Goal: Find specific page/section: Find specific page/section

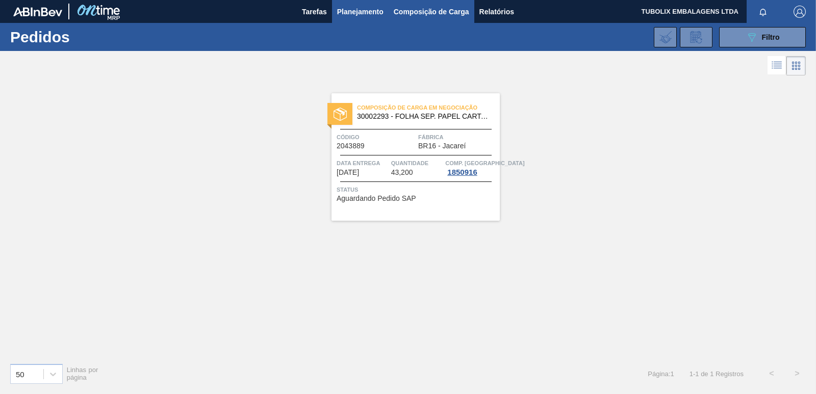
click at [427, 11] on span "Composição de Carga" at bounding box center [431, 12] width 75 height 12
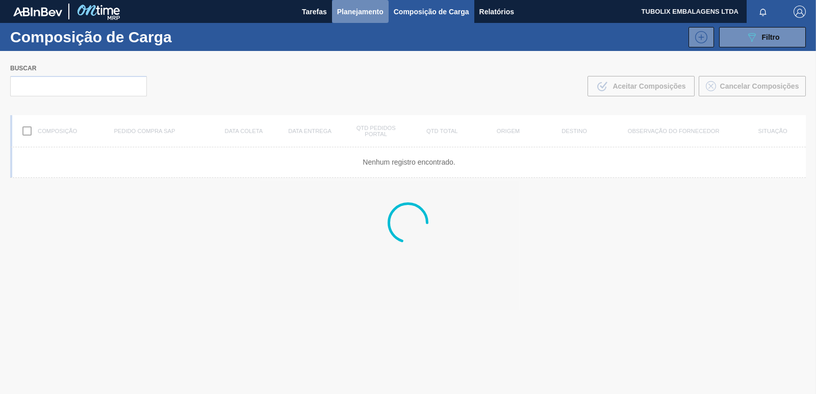
click at [365, 11] on span "Planejamento" at bounding box center [360, 12] width 46 height 12
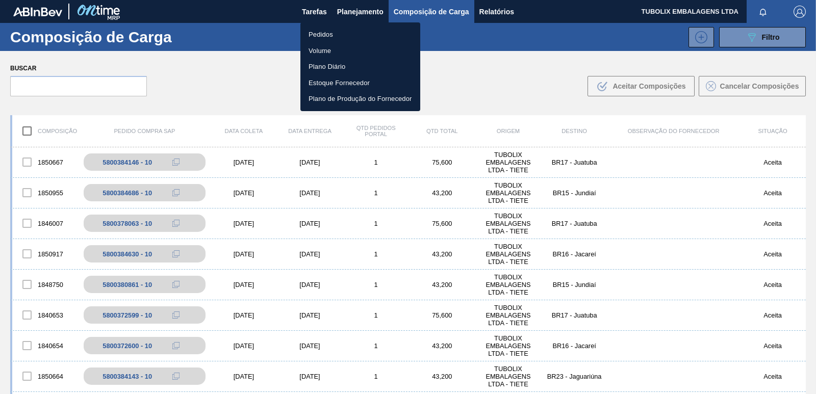
click at [326, 35] on li "Pedidos" at bounding box center [360, 35] width 120 height 16
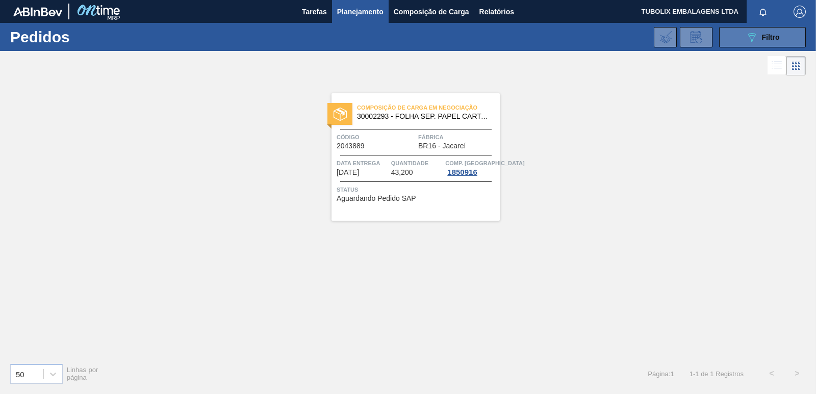
click at [758, 34] on div "089F7B8B-B2A5-4AFE-B5C0-19BA573D28AC Filtro" at bounding box center [763, 37] width 34 height 12
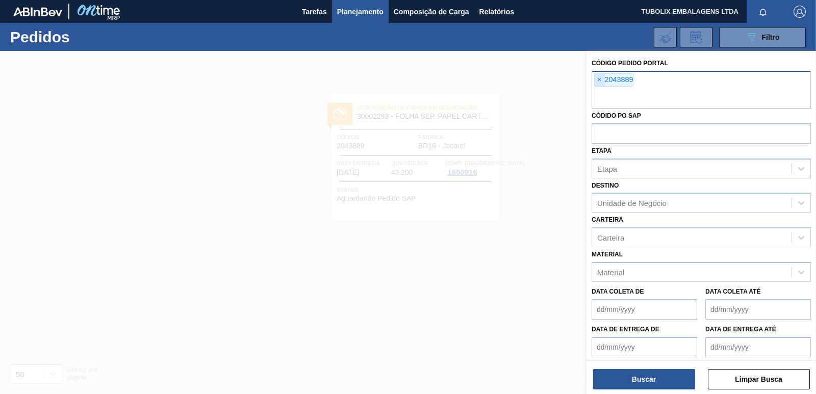
click at [598, 79] on span "×" at bounding box center [600, 80] width 10 height 12
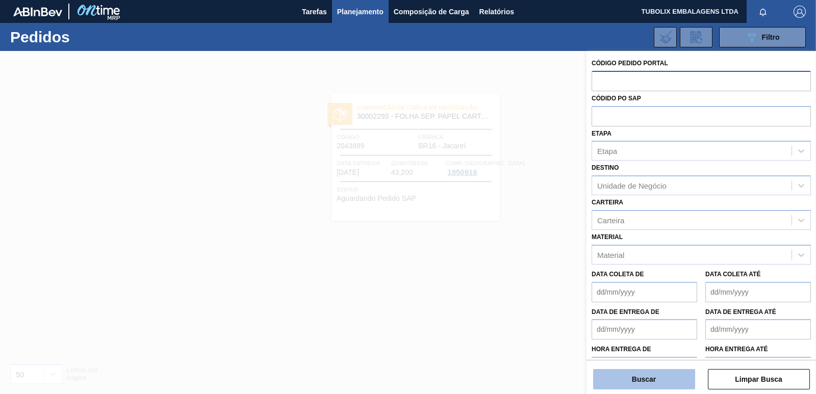
click at [676, 382] on button "Buscar" at bounding box center [644, 379] width 102 height 20
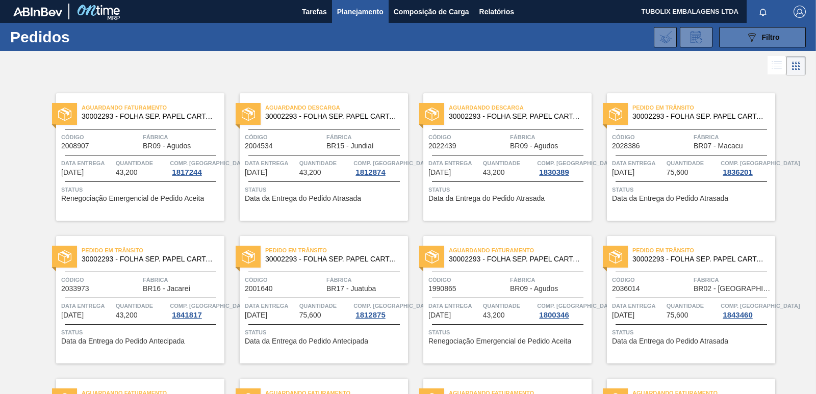
click at [753, 33] on icon "089F7B8B-B2A5-4AFE-B5C0-19BA573D28AC" at bounding box center [752, 37] width 12 height 12
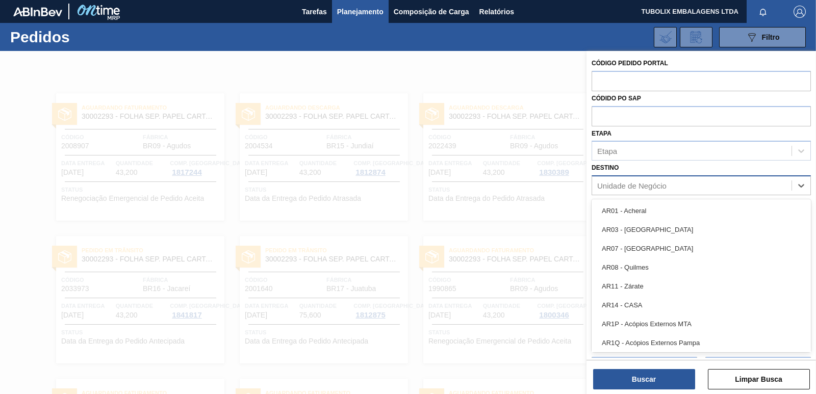
click at [622, 186] on div "Unidade de Negócio" at bounding box center [631, 186] width 69 height 9
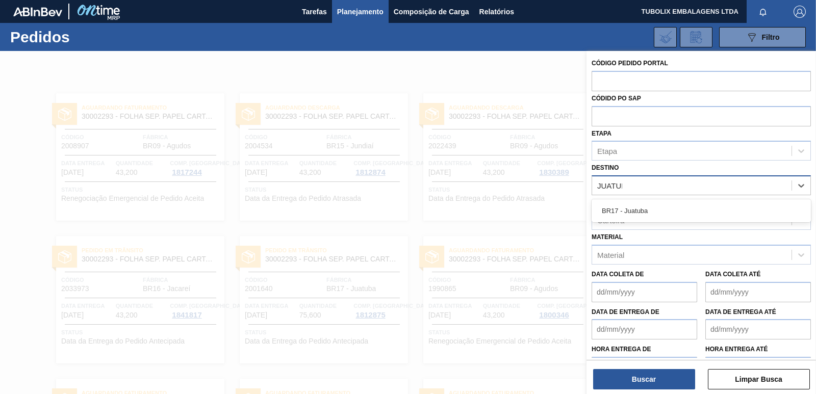
type input "JUATUBA"
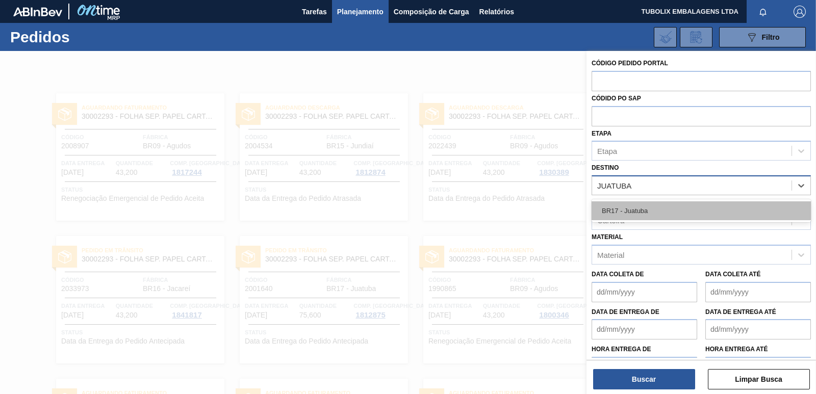
click at [630, 207] on div "BR17 - Juatuba" at bounding box center [701, 210] width 219 height 19
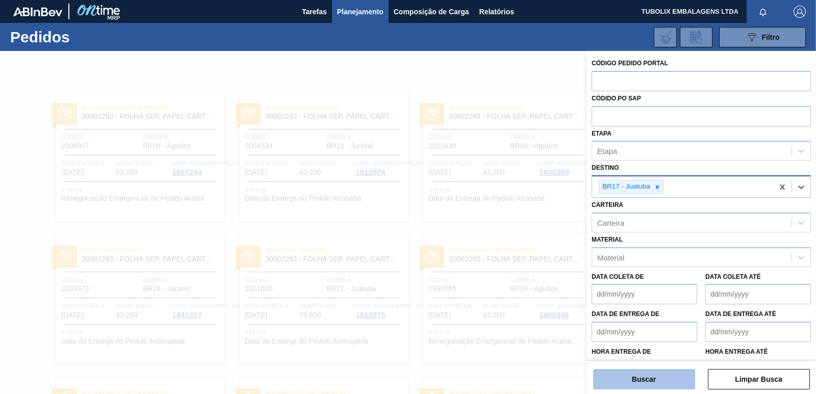
click at [674, 381] on button "Buscar" at bounding box center [644, 379] width 102 height 20
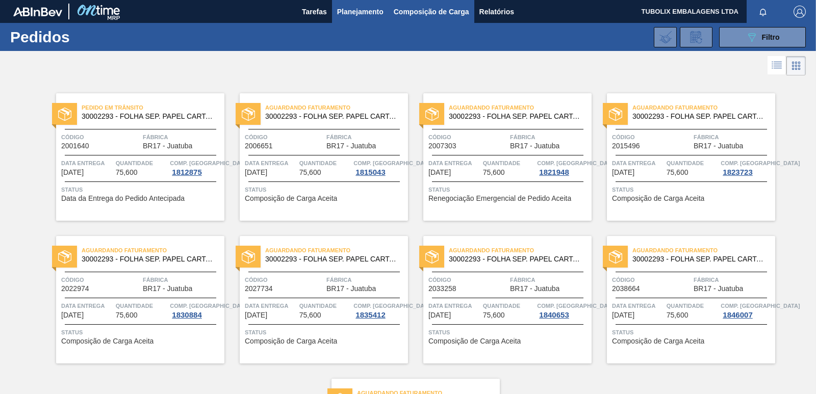
click at [422, 9] on span "Composição de Carga" at bounding box center [431, 12] width 75 height 12
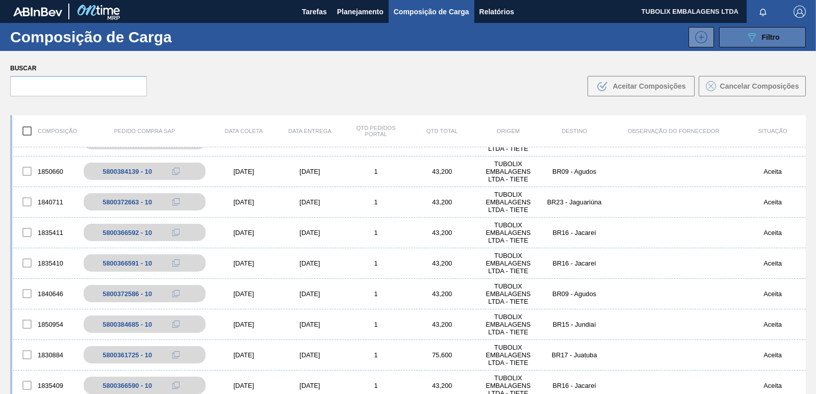
click at [739, 36] on button "089F7B8B-B2A5-4AFE-B5C0-19BA573D28AC Filtro" at bounding box center [762, 37] width 87 height 20
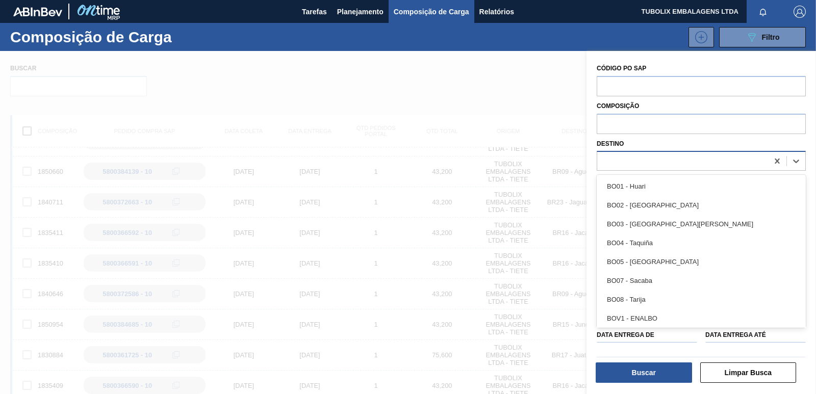
click at [623, 159] on div at bounding box center [682, 161] width 171 height 15
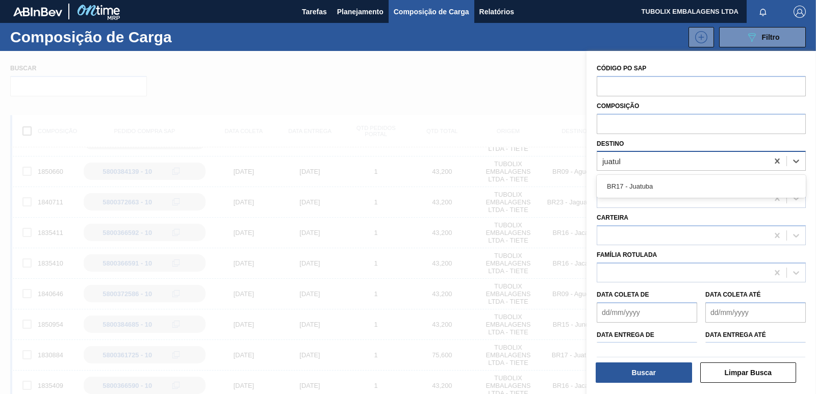
type input "juatuba"
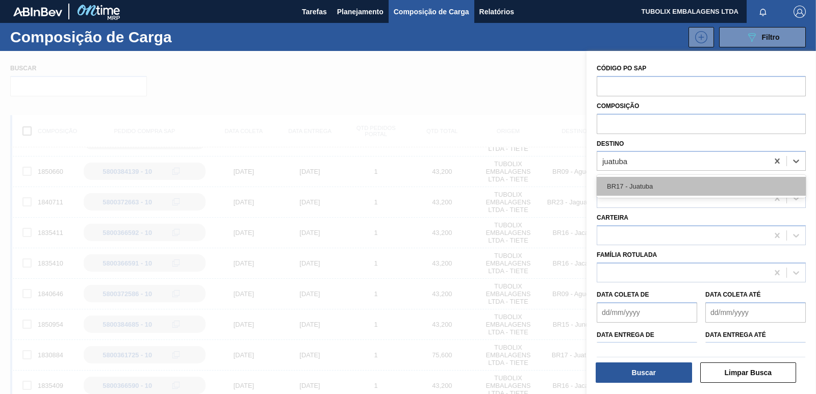
click at [638, 194] on div "BR17 - Juatuba" at bounding box center [701, 186] width 209 height 19
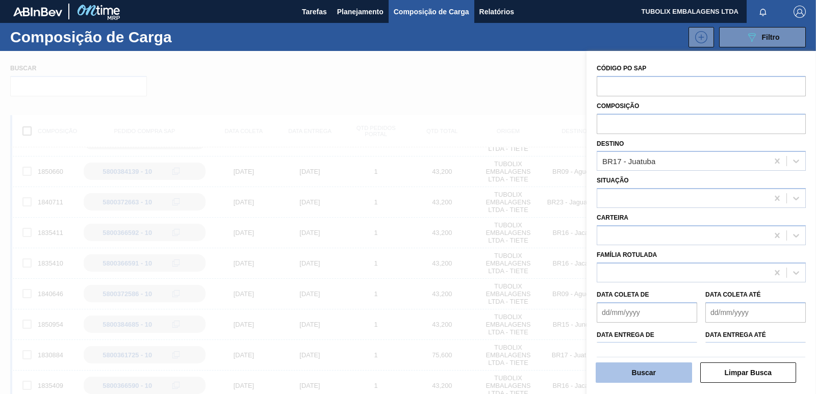
click at [639, 370] on button "Buscar" at bounding box center [644, 373] width 96 height 20
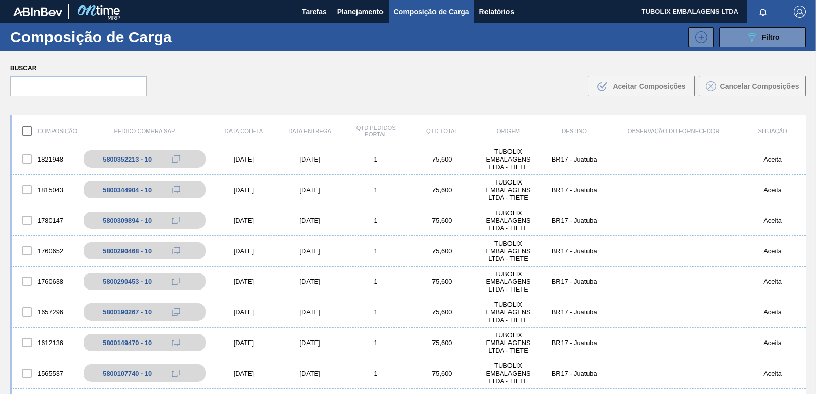
scroll to position [204, 0]
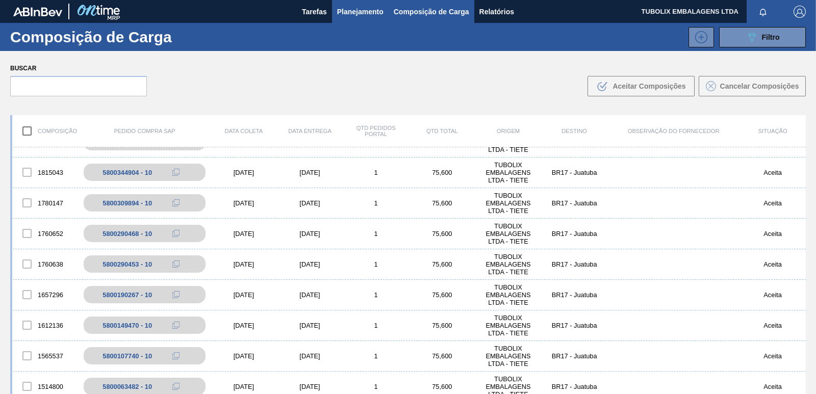
click at [345, 9] on span "Planejamento" at bounding box center [360, 12] width 46 height 12
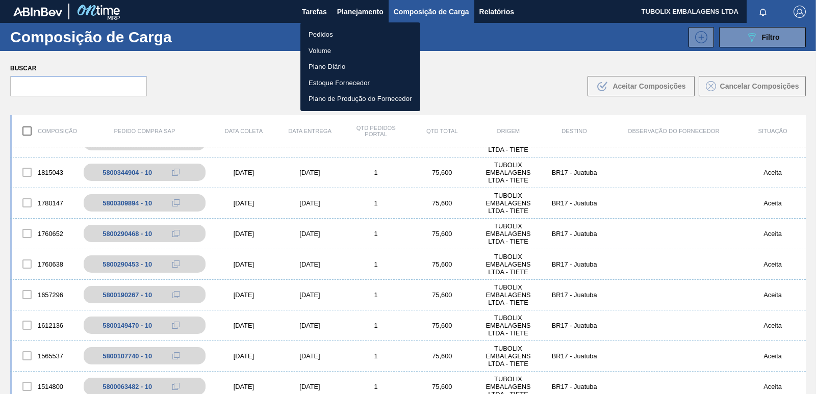
click at [337, 36] on li "Pedidos" at bounding box center [360, 35] width 120 height 16
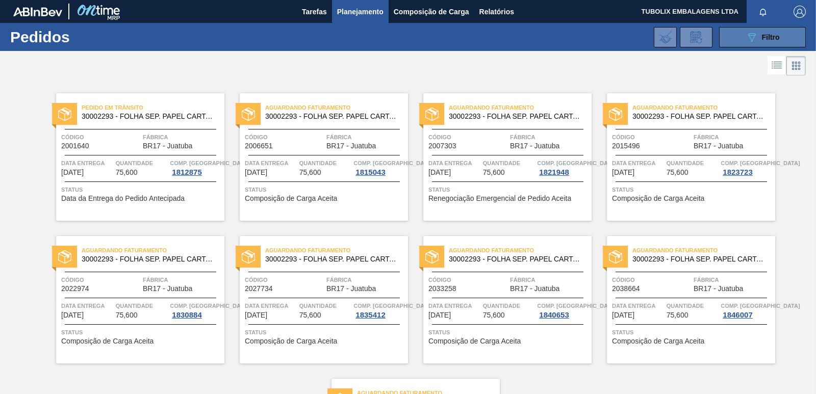
click at [752, 29] on button "089F7B8B-B2A5-4AFE-B5C0-19BA573D28AC Filtro" at bounding box center [762, 37] width 87 height 20
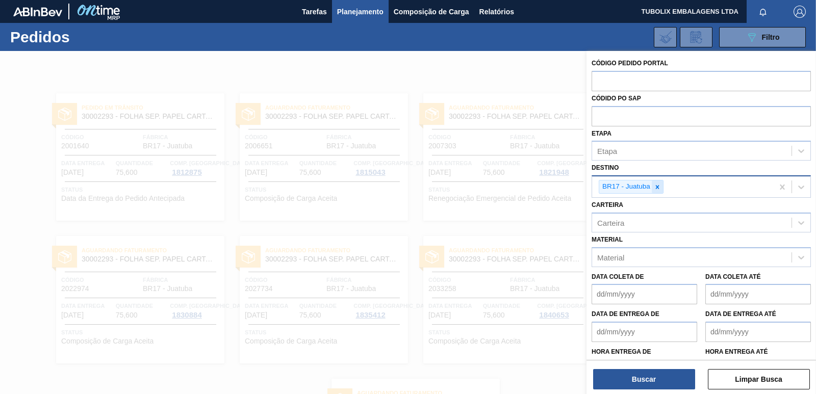
click at [656, 185] on icon at bounding box center [657, 187] width 7 height 7
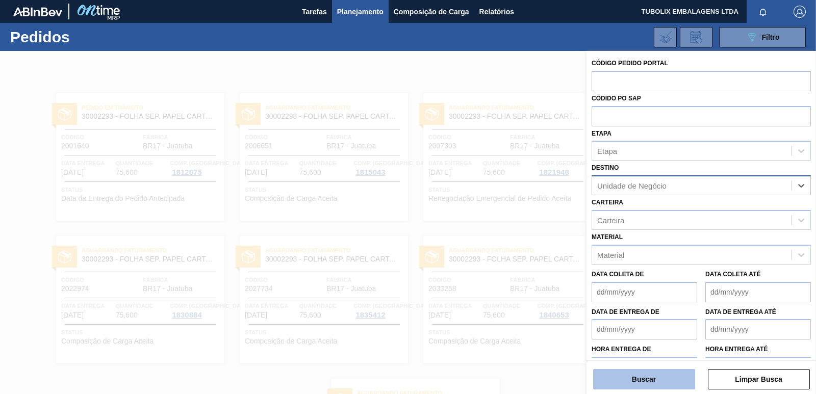
click at [674, 382] on button "Buscar" at bounding box center [644, 379] width 102 height 20
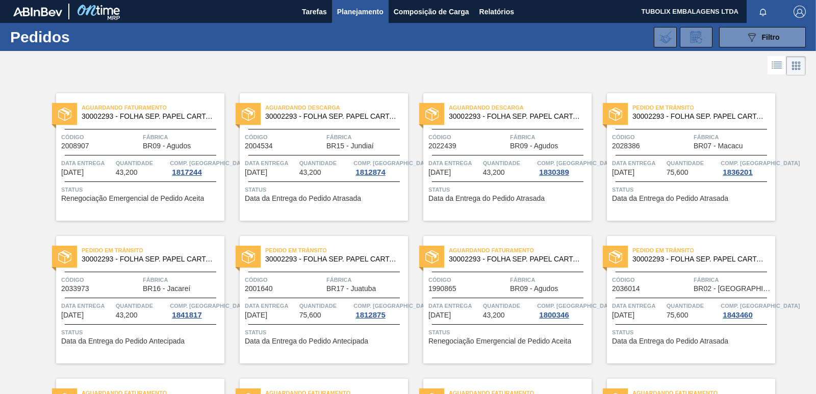
click at [795, 16] on img "button" at bounding box center [800, 12] width 12 height 12
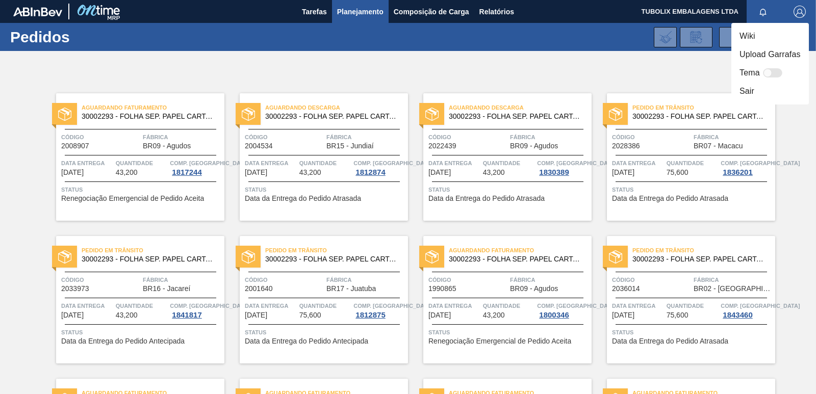
click at [746, 90] on li "Sair" at bounding box center [770, 91] width 78 height 18
